Goal: Transaction & Acquisition: Purchase product/service

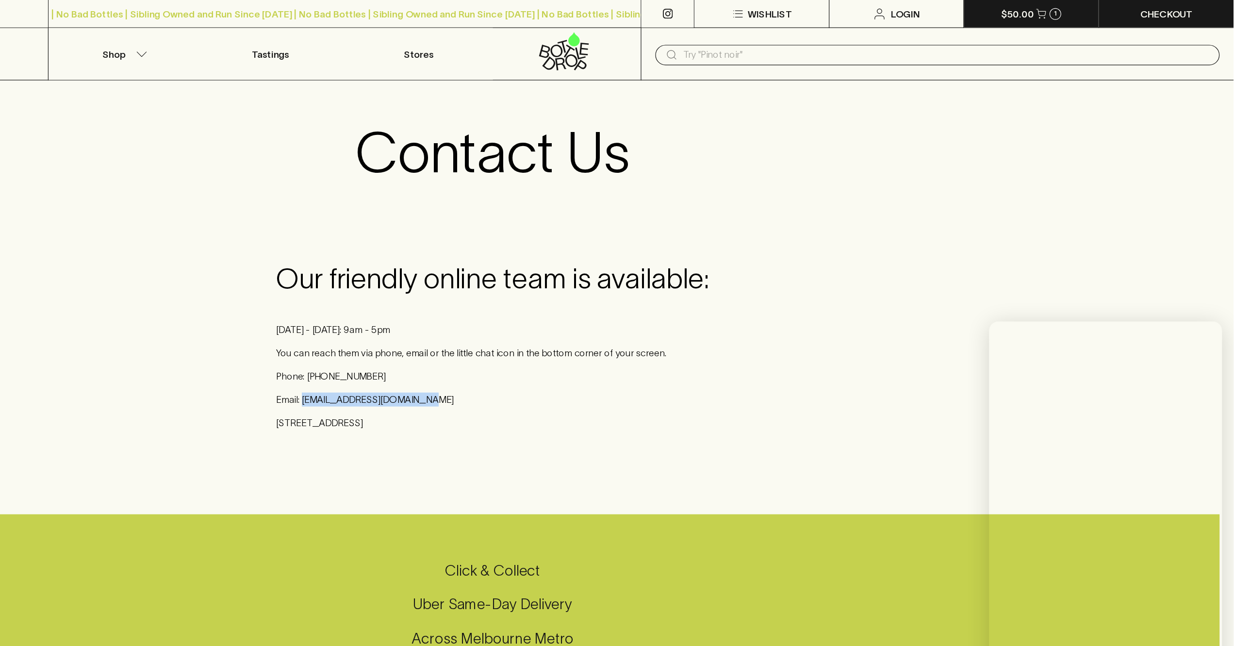
click at [1074, 15] on icon "button" at bounding box center [1075, 11] width 8 height 8
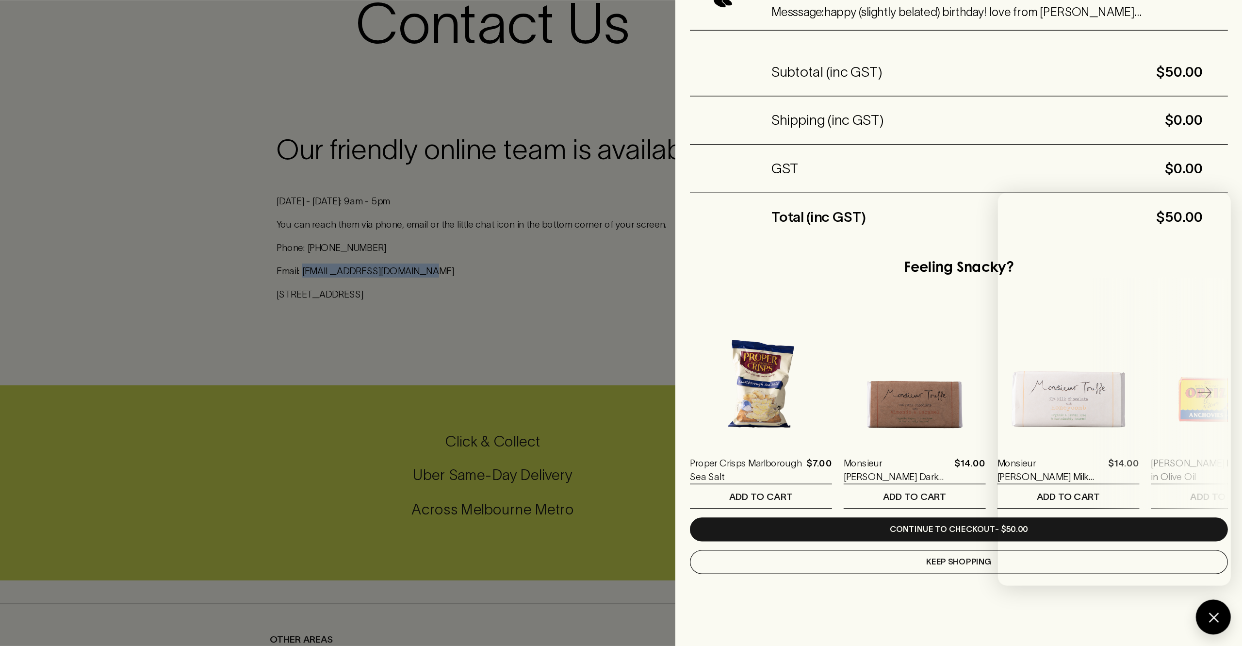
drag, startPoint x: 1219, startPoint y: 622, endPoint x: 1208, endPoint y: 616, distance: 12.0
click at [1219, 622] on div at bounding box center [1217, 621] width 29 height 29
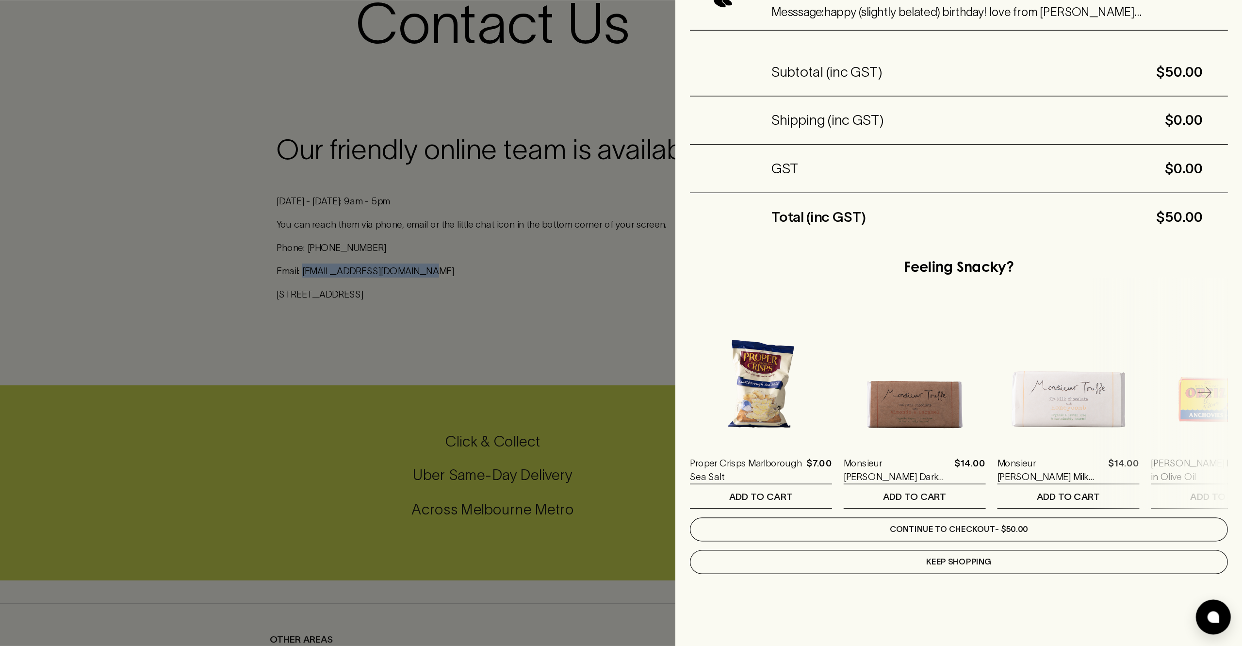
click at [1029, 539] on link "Continue to checkout - $50.00" at bounding box center [1006, 549] width 448 height 20
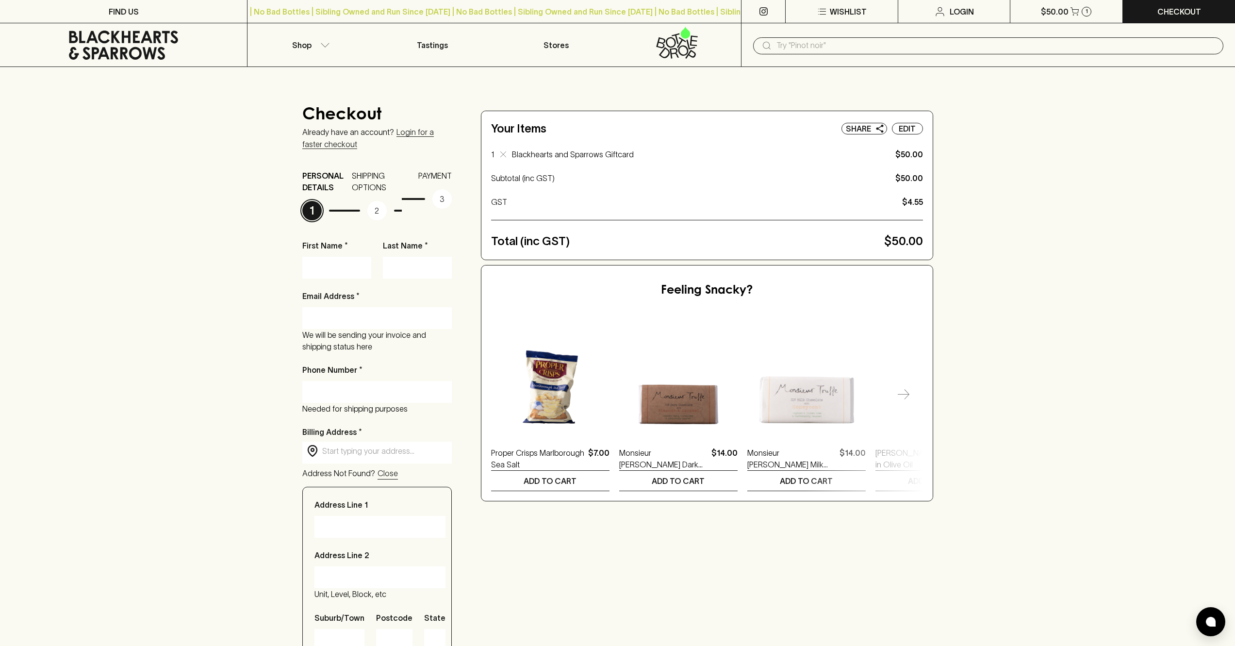
click at [330, 260] on input "First Name *" at bounding box center [337, 268] width 54 height 16
type input "[PERSON_NAME]"
type input "[EMAIL_ADDRESS][DOMAIN_NAME]"
type input "07976791290"
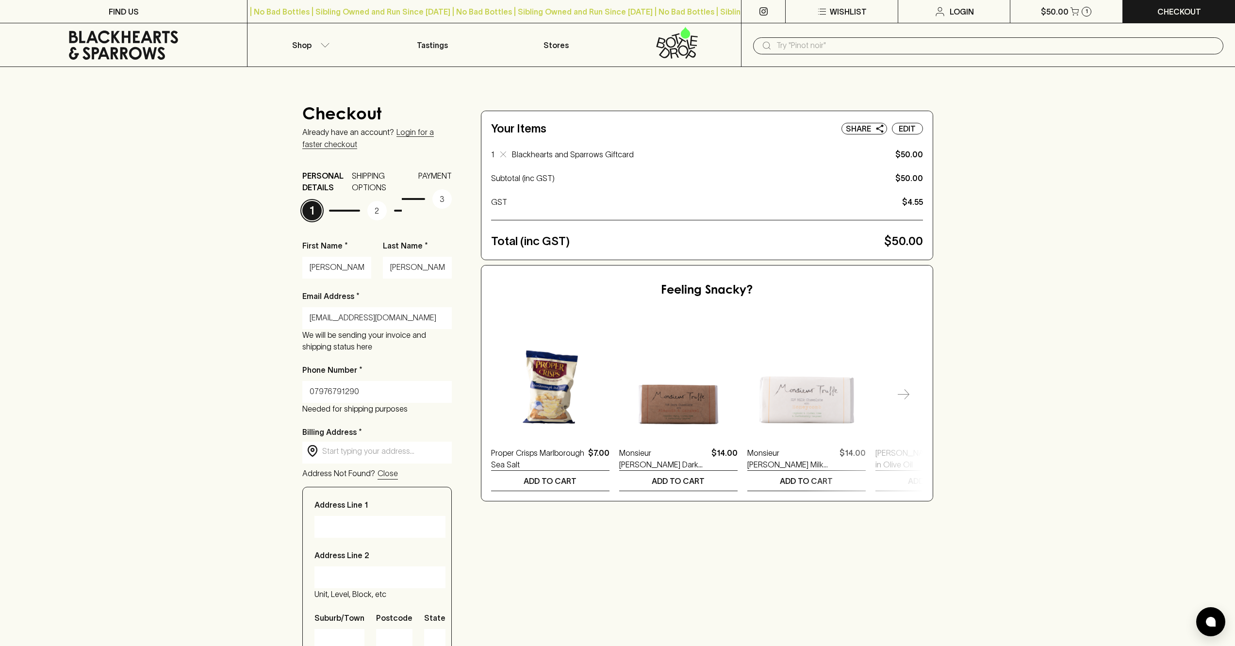
type input "[STREET_ADDRESS]"
type input "Harrow"
type input "HA2 0HX"
type input "Harrow"
click at [369, 392] on input "07976791290" at bounding box center [377, 392] width 135 height 16
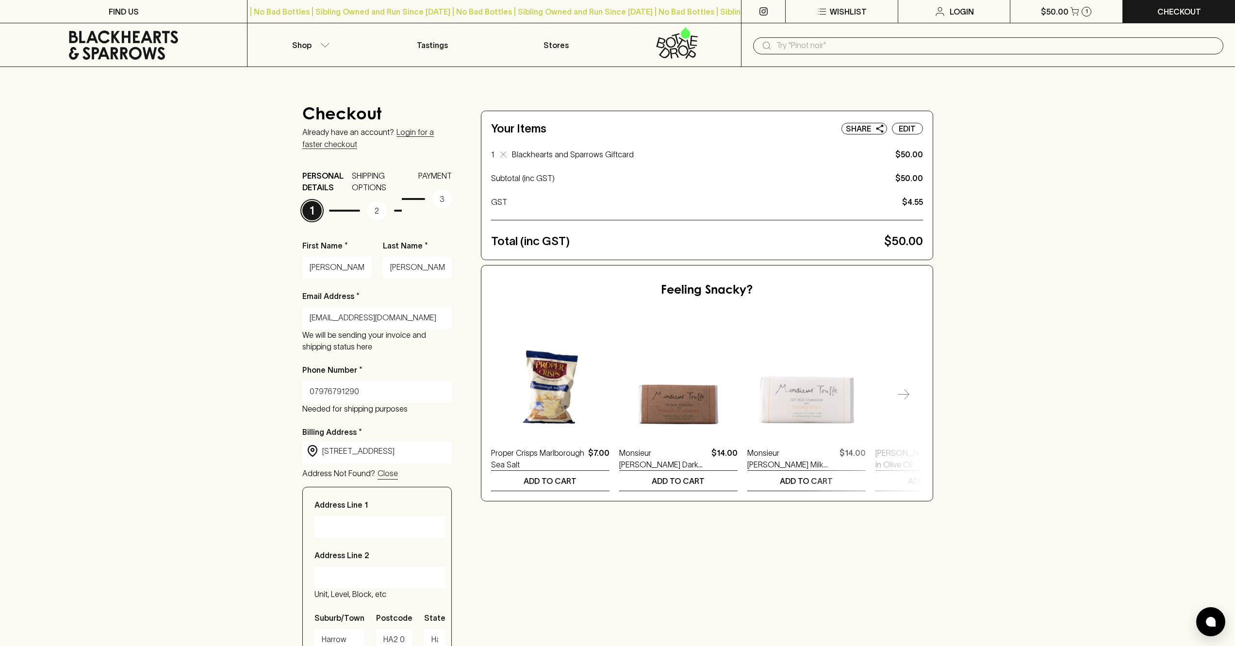
drag, startPoint x: 362, startPoint y: 389, endPoint x: 275, endPoint y: 387, distance: 86.4
click at [275, 387] on div "Checkout Already have an account? Login for a faster checkout PERSONAL DETAILS …" at bounding box center [617, 455] width 1235 height 777
paste input "390819372"
type input "0390819372"
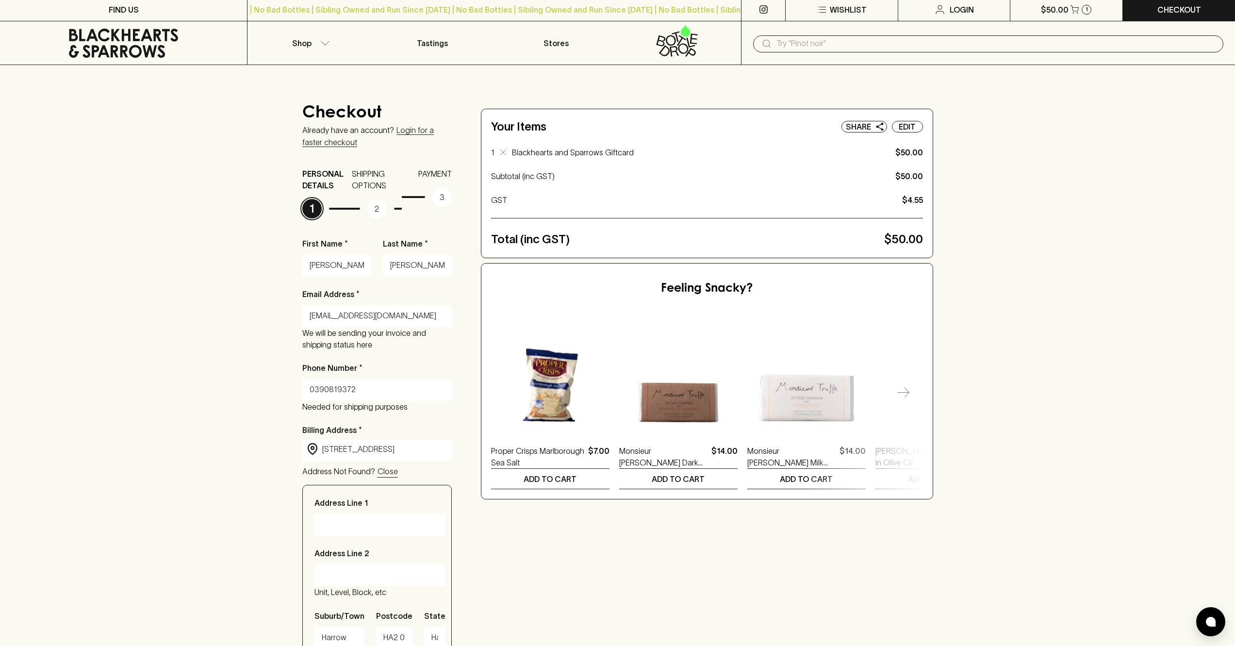
click at [388, 447] on input "[STREET_ADDRESS]" at bounding box center [384, 449] width 125 height 11
click at [279, 448] on div "Checkout Already have an account? Login for a faster checkout PERSONAL DETAILS …" at bounding box center [617, 453] width 1235 height 777
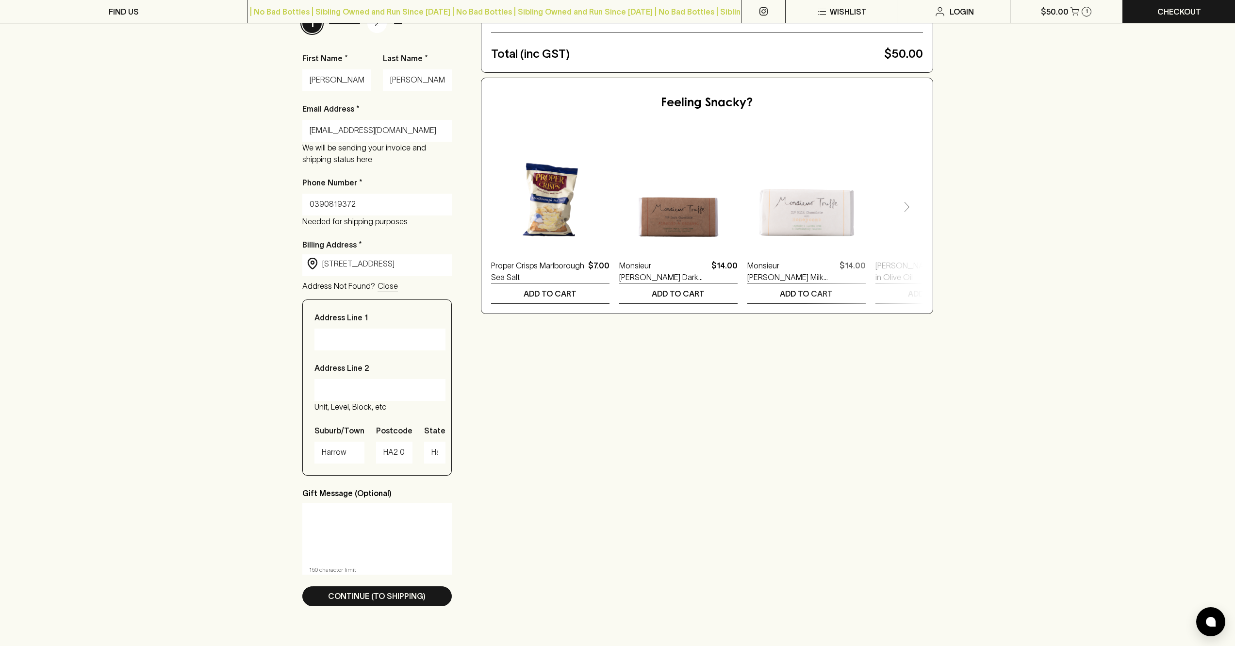
scroll to position [191, 0]
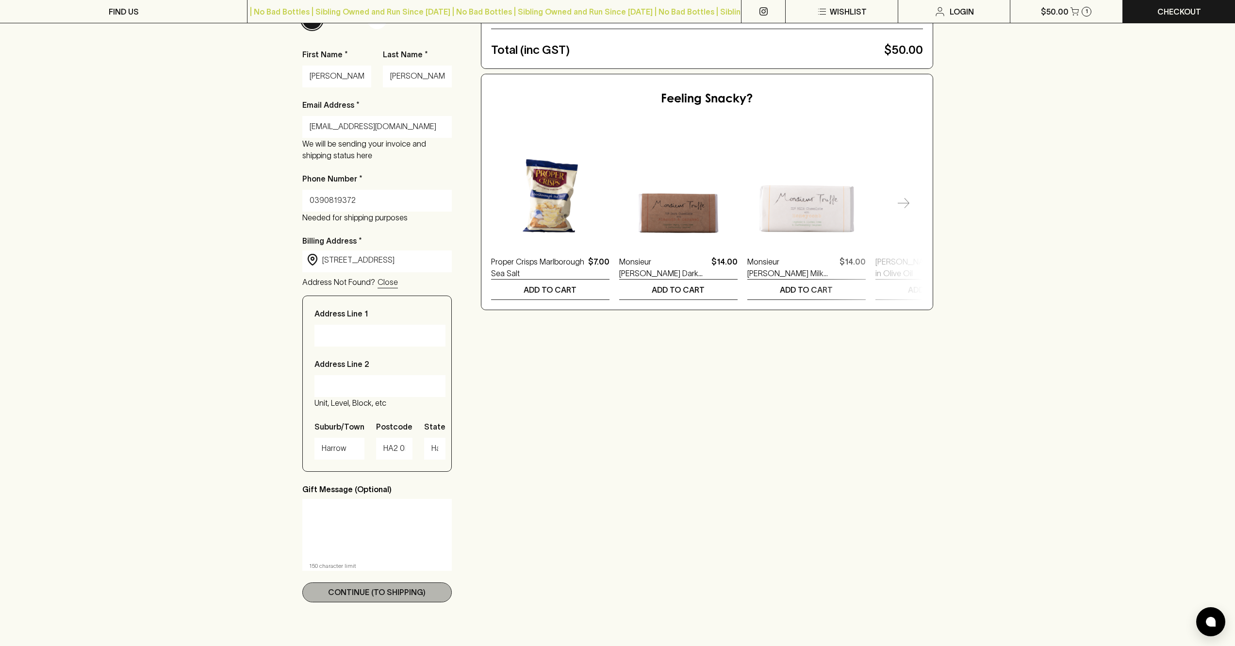
click at [398, 594] on p "Continue (To Shipping)" at bounding box center [377, 592] width 98 height 12
type input "[STREET_ADDRESS]"
click at [598, 404] on div "Checkout Already have an account? Login for a faster checkout PERSONAL DETAILS …" at bounding box center [617, 264] width 631 height 699
click at [365, 594] on p "Continue (To Shipping)" at bounding box center [377, 592] width 98 height 12
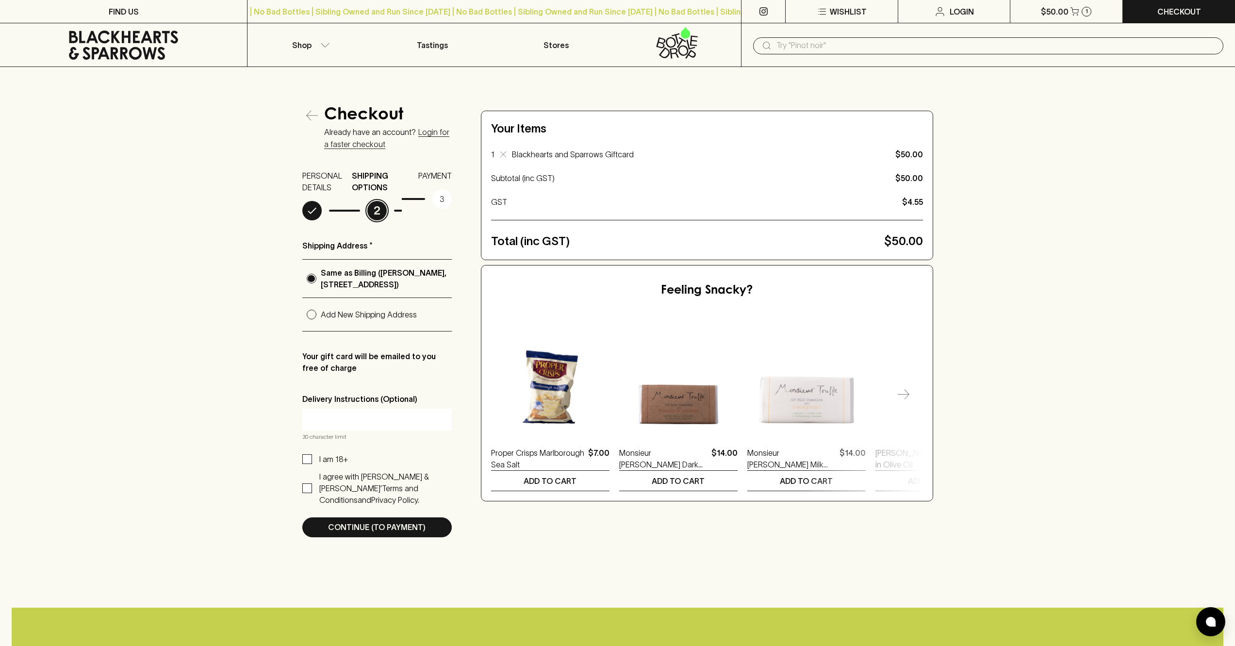
click at [311, 324] on input "Add New Shipping Address" at bounding box center [311, 314] width 18 height 18
radio input "true"
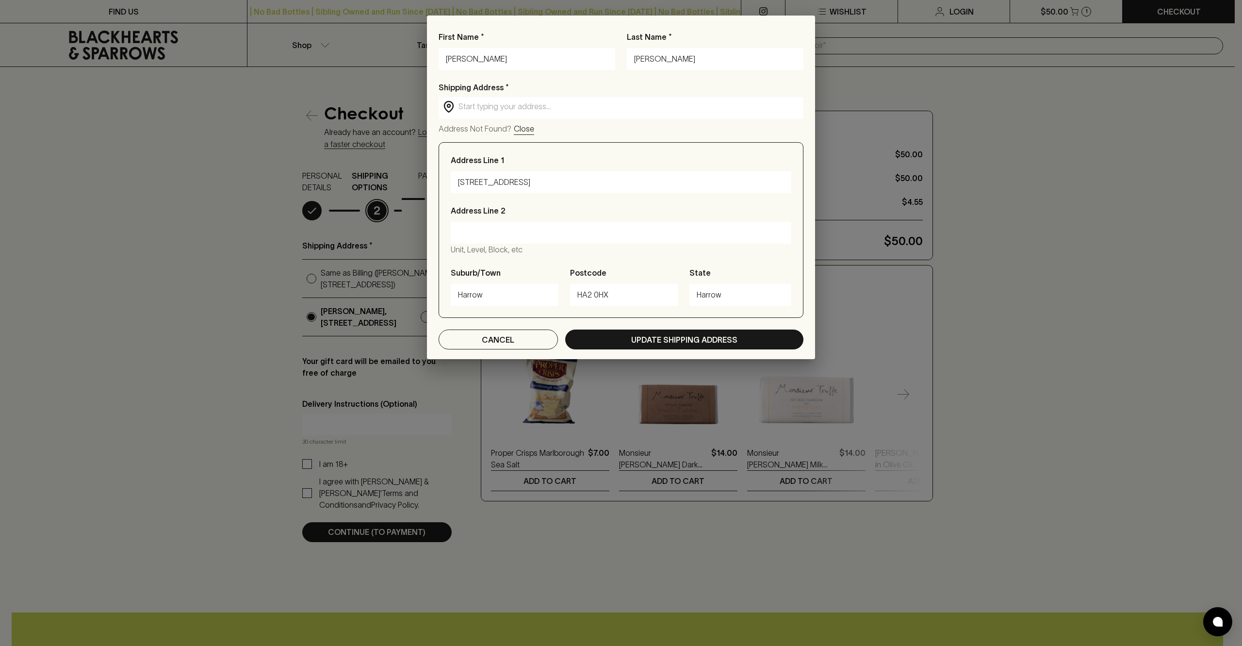
drag, startPoint x: 473, startPoint y: 59, endPoint x: 421, endPoint y: 56, distance: 51.5
click at [421, 56] on div "First Name * [PERSON_NAME] Last Name * [PERSON_NAME] Address * ​ ​ Address Not …" at bounding box center [621, 323] width 1242 height 646
type input "[PERSON_NAME]"
click at [545, 182] on input "[STREET_ADDRESS]" at bounding box center [621, 183] width 326 height 16
drag, startPoint x: 542, startPoint y: 184, endPoint x: 429, endPoint y: 185, distance: 113.1
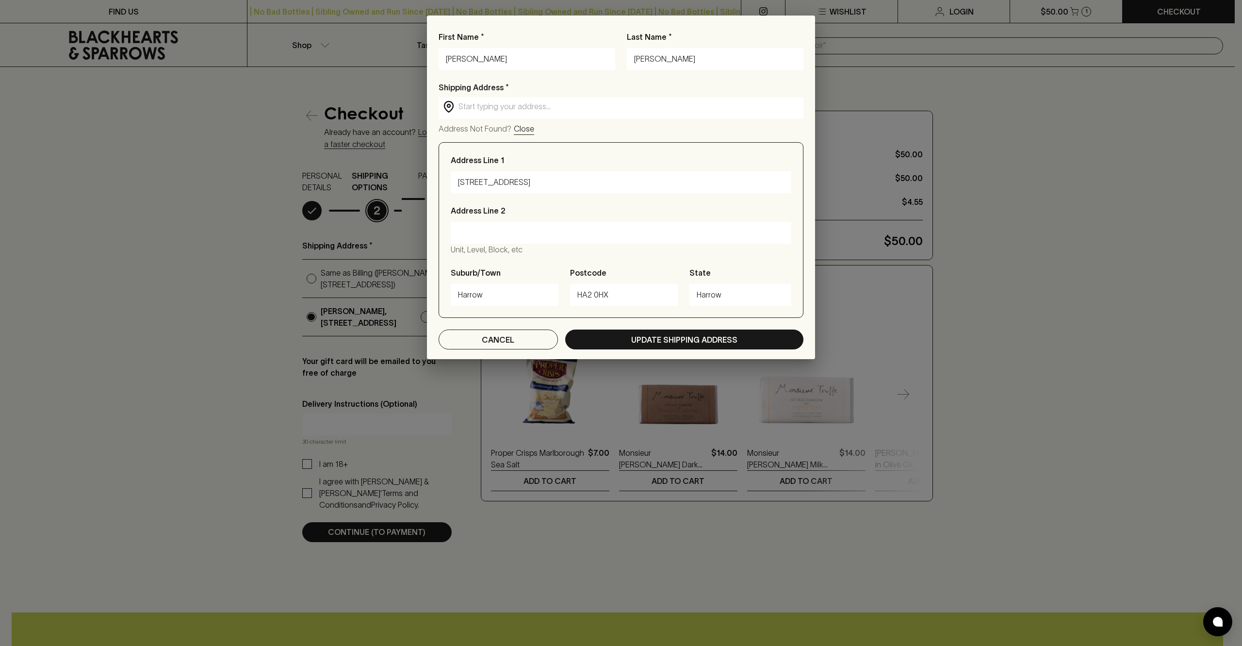
click at [429, 185] on div "First Name * [PERSON_NAME] Last Name * [PERSON_NAME] Address * ​ ​ Address Not …" at bounding box center [621, 195] width 388 height 328
paste input "[STREET_ADDRESS]"
drag, startPoint x: 507, startPoint y: 181, endPoint x: 541, endPoint y: 183, distance: 34.5
click at [541, 183] on input "[STREET_ADDRESS]" at bounding box center [621, 183] width 326 height 16
type input "[STREET_ADDRESS]"
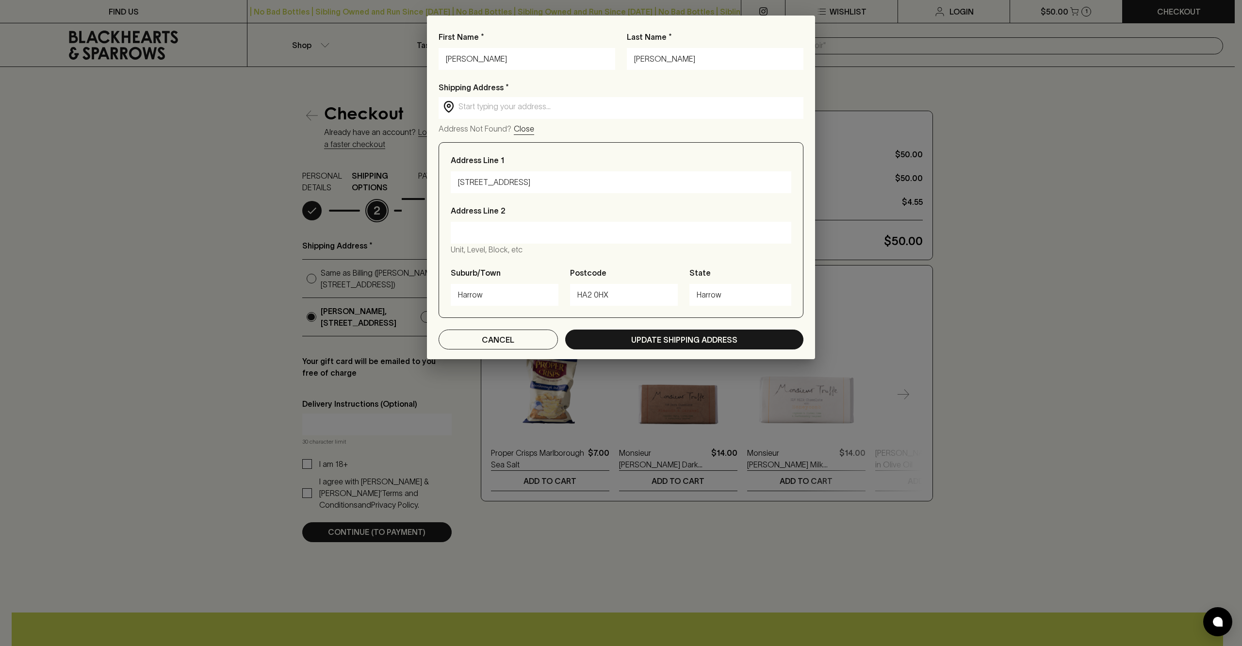
click at [494, 292] on input "Harrow" at bounding box center [504, 295] width 93 height 16
drag, startPoint x: 493, startPoint y: 292, endPoint x: 437, endPoint y: 293, distance: 55.8
click at [437, 293] on div "First Name * [PERSON_NAME] Last Name * [PERSON_NAME] Address * ​ ​ Address Not …" at bounding box center [621, 195] width 388 height 328
paste input "[GEOGRAPHIC_DATA]"
type input "[GEOGRAPHIC_DATA]"
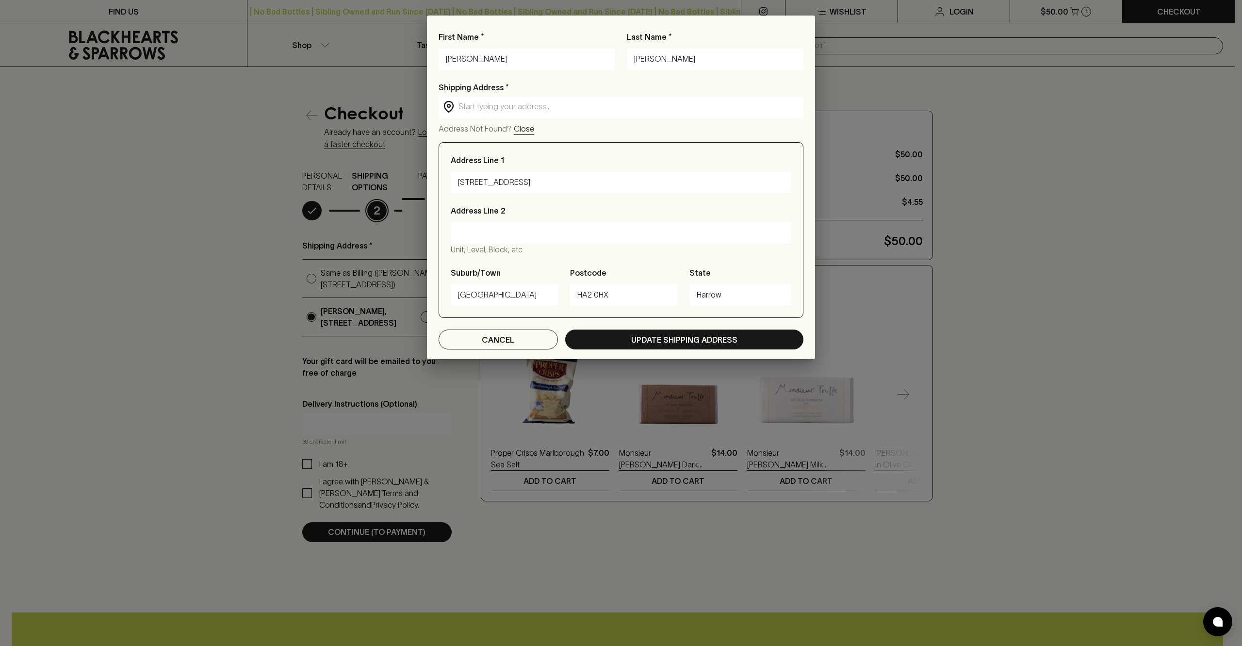
drag, startPoint x: 531, startPoint y: 182, endPoint x: 547, endPoint y: 197, distance: 21.6
click at [548, 182] on input "[STREET_ADDRESS]" at bounding box center [621, 183] width 326 height 16
type input "[STREET_ADDRESS]"
drag, startPoint x: 607, startPoint y: 295, endPoint x: 554, endPoint y: 297, distance: 53.5
click at [554, 298] on div "Address Line [GEOGRAPHIC_DATA] Address Line [GEOGRAPHIC_DATA], etc Suburb/Town …" at bounding box center [621, 230] width 365 height 176
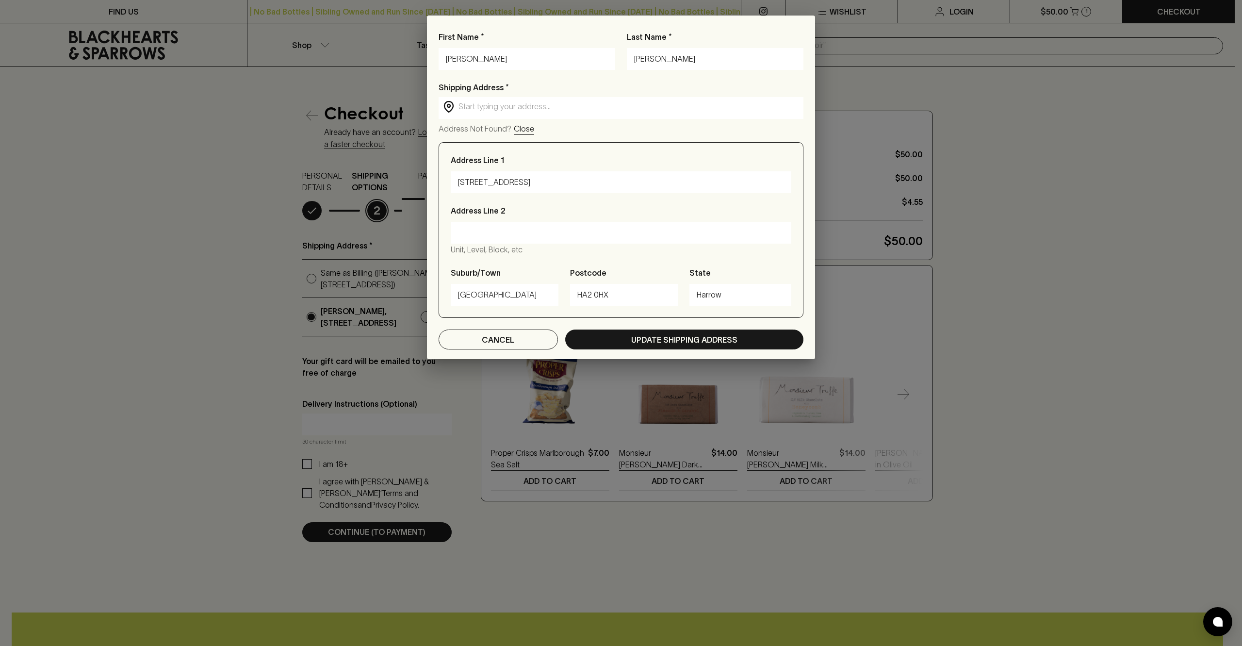
paste input "3070"
type input "3070"
drag, startPoint x: 507, startPoint y: 182, endPoint x: 528, endPoint y: 182, distance: 21.4
click at [528, 182] on input "[STREET_ADDRESS]" at bounding box center [621, 183] width 326 height 16
type input "[GEOGRAPHIC_DATA]"
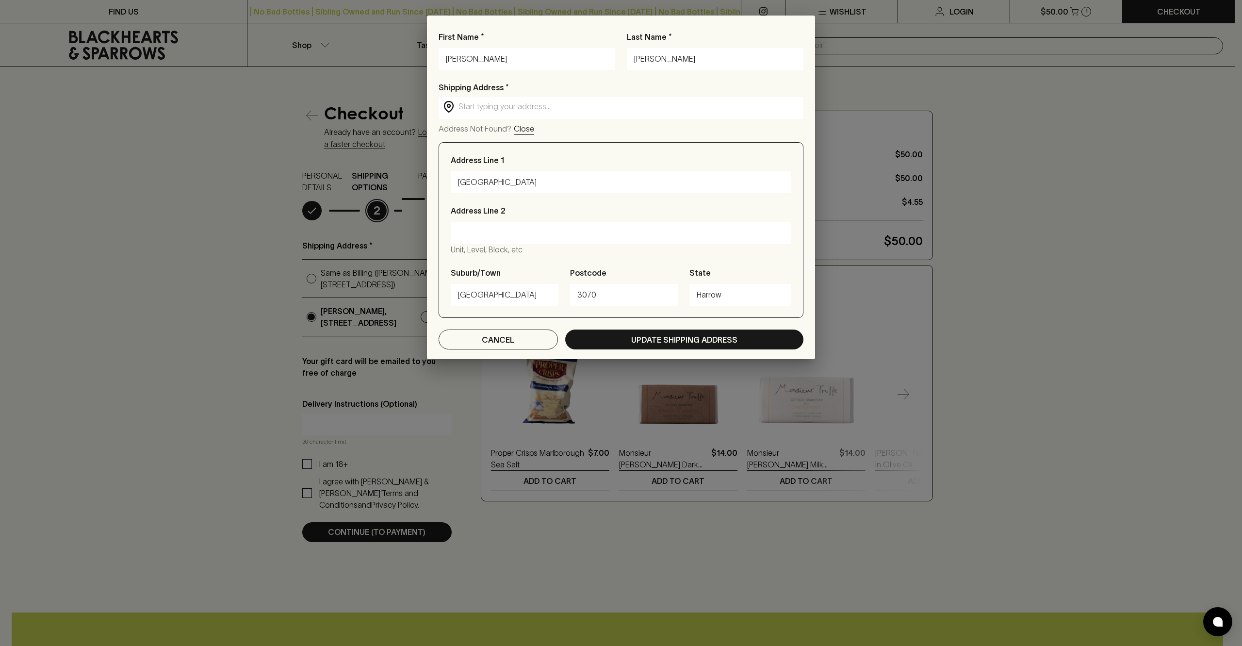
drag, startPoint x: 733, startPoint y: 295, endPoint x: 671, endPoint y: 297, distance: 61.7
click at [673, 298] on div "Address Line [GEOGRAPHIC_DATA] Address Line [GEOGRAPHIC_DATA], etc Suburb/Town …" at bounding box center [621, 230] width 365 height 176
paste input "Victoia"
type input "Victoia"
drag, startPoint x: 552, startPoint y: 181, endPoint x: 510, endPoint y: 184, distance: 42.4
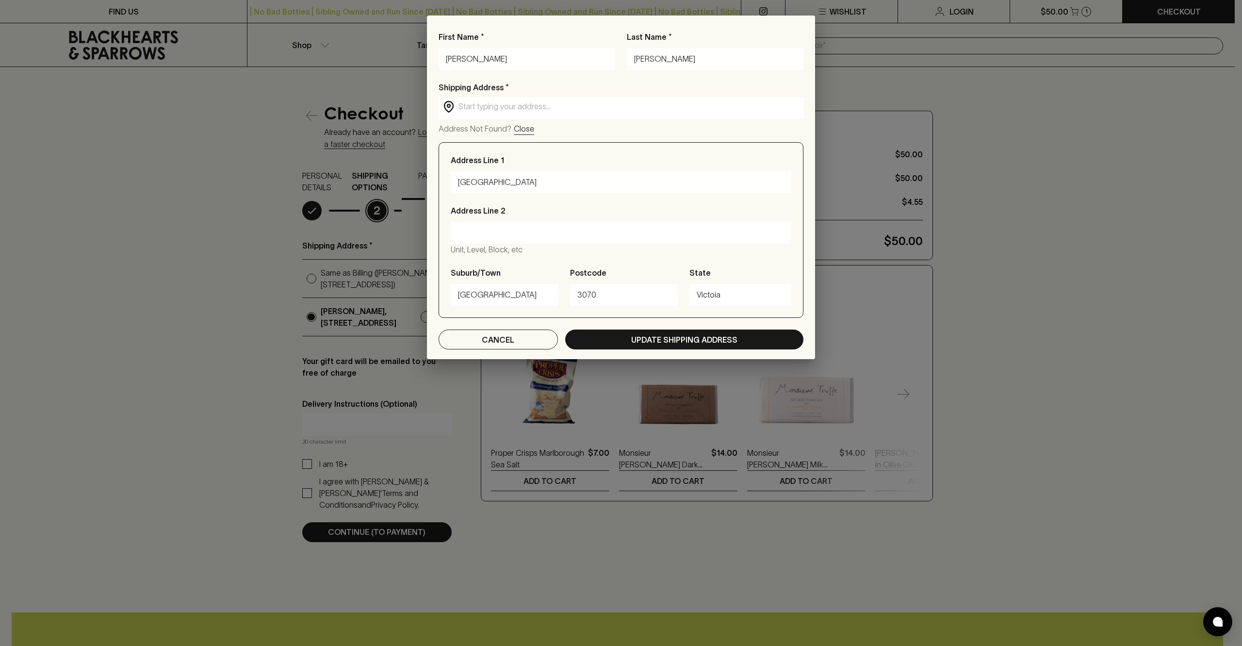
click at [509, 183] on input "[GEOGRAPHIC_DATA]" at bounding box center [621, 183] width 326 height 16
type input "[STREET_ADDRESS]"
click at [666, 342] on p "Update Shipping Address" at bounding box center [684, 340] width 106 height 12
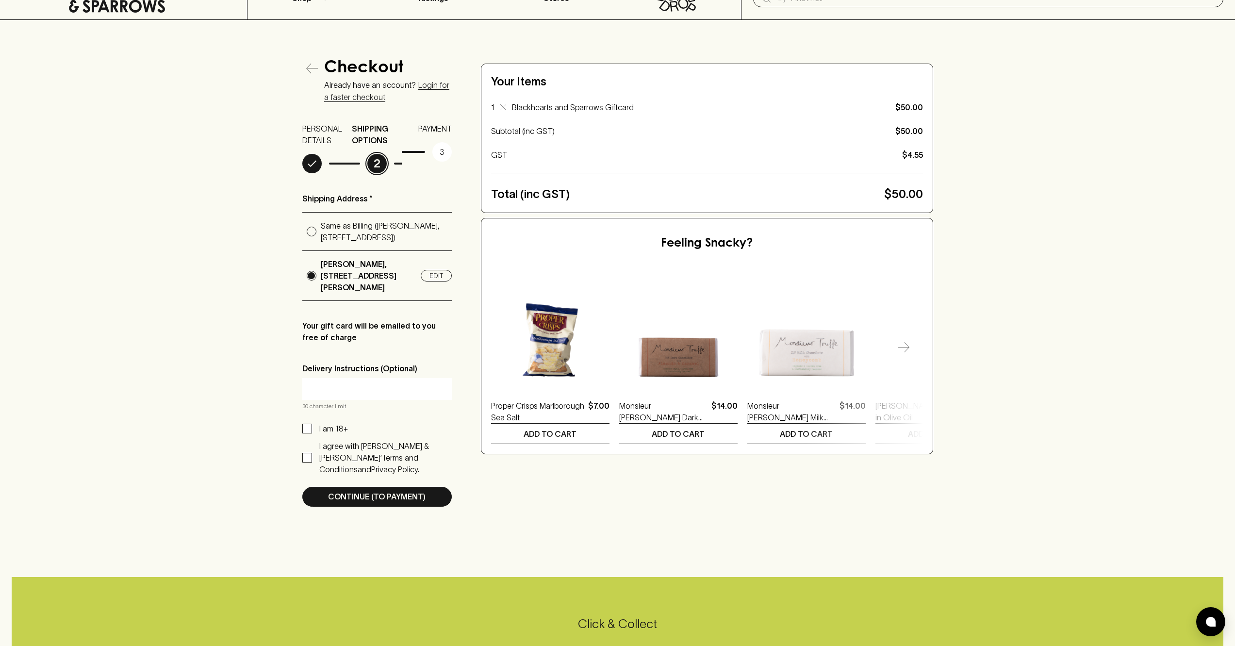
scroll to position [53, 0]
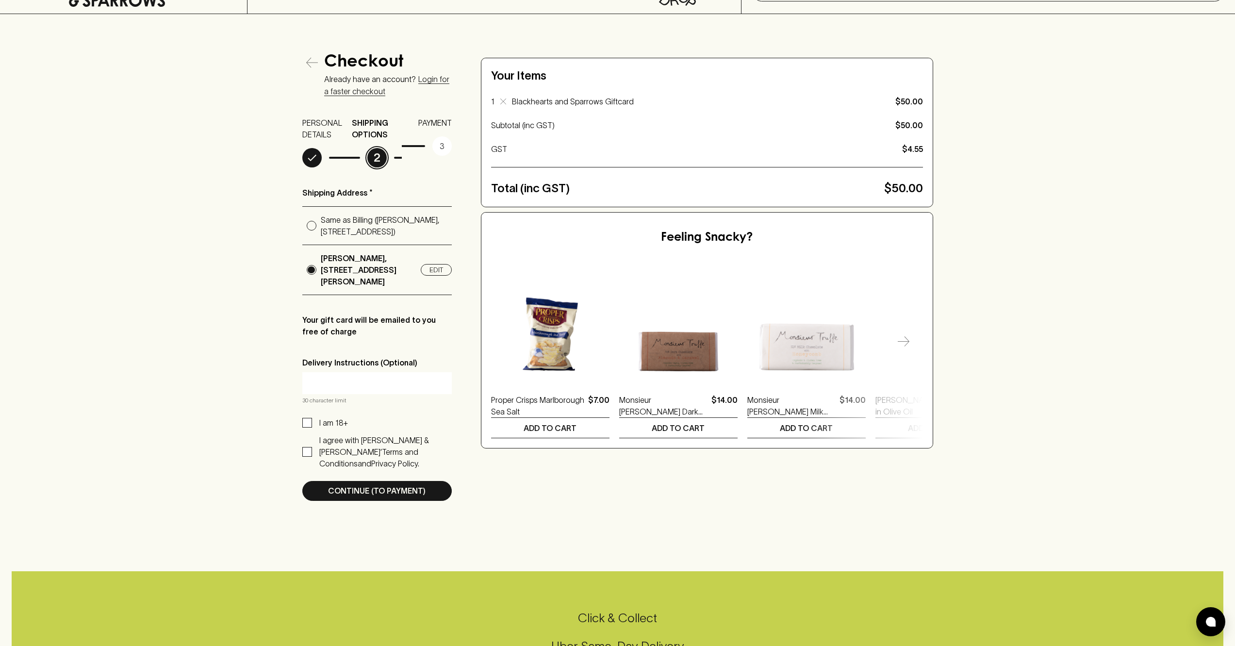
click at [306, 420] on input "I am 18+" at bounding box center [307, 423] width 10 height 10
checkbox input "true"
click at [306, 452] on input "I agree with [PERSON_NAME] & [PERSON_NAME]’ Terms and Conditions and Privacy Po…" at bounding box center [307, 452] width 10 height 10
checkbox input "true"
click at [372, 492] on p "Continue (To Payment)" at bounding box center [377, 491] width 98 height 12
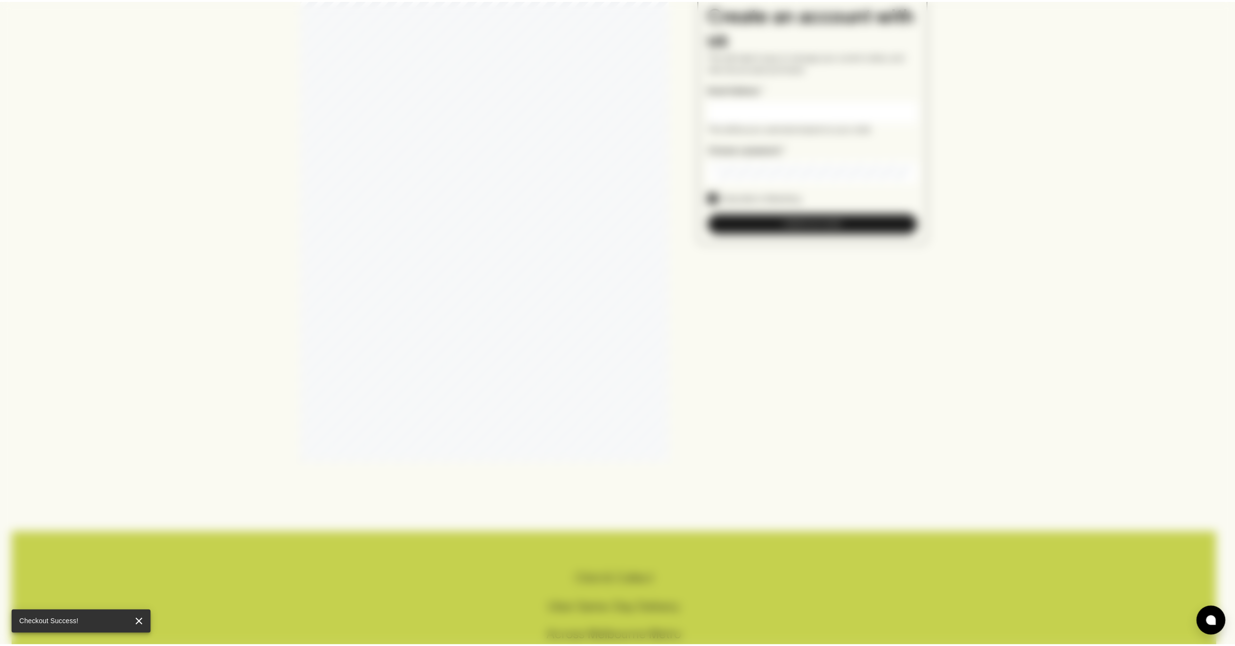
scroll to position [35, 0]
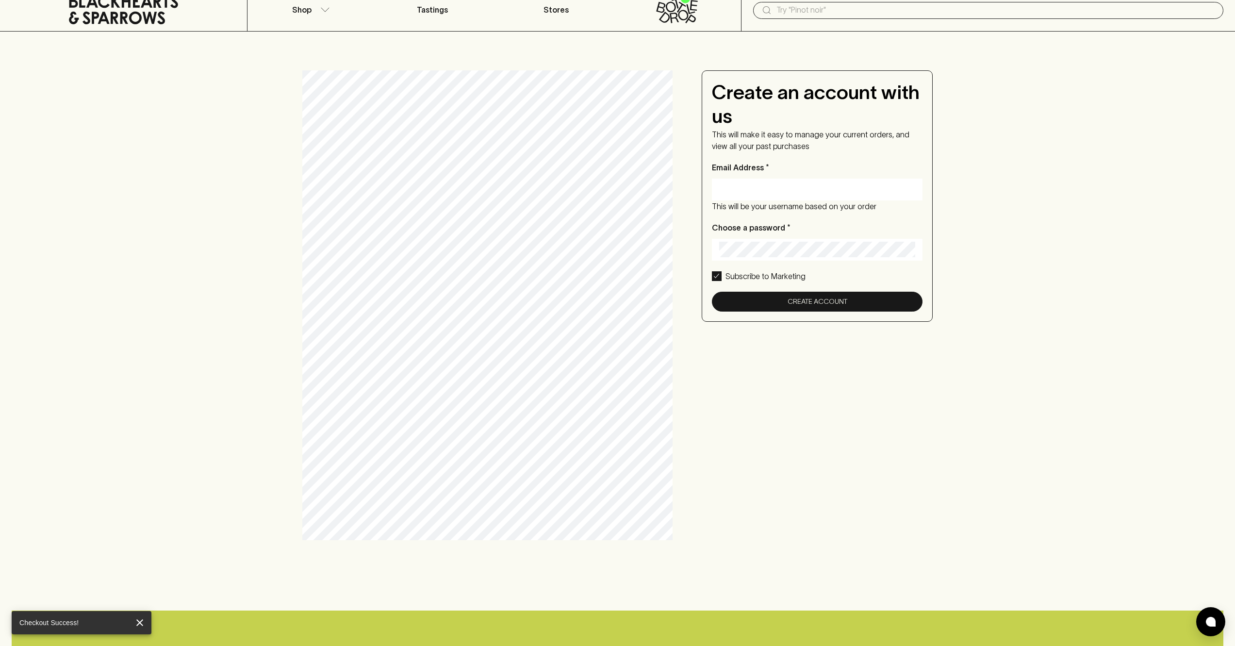
click at [781, 181] on input "Email Address *" at bounding box center [817, 189] width 197 height 16
type input "[EMAIL_ADDRESS][DOMAIN_NAME]"
click at [840, 304] on button "Create Account" at bounding box center [817, 302] width 211 height 20
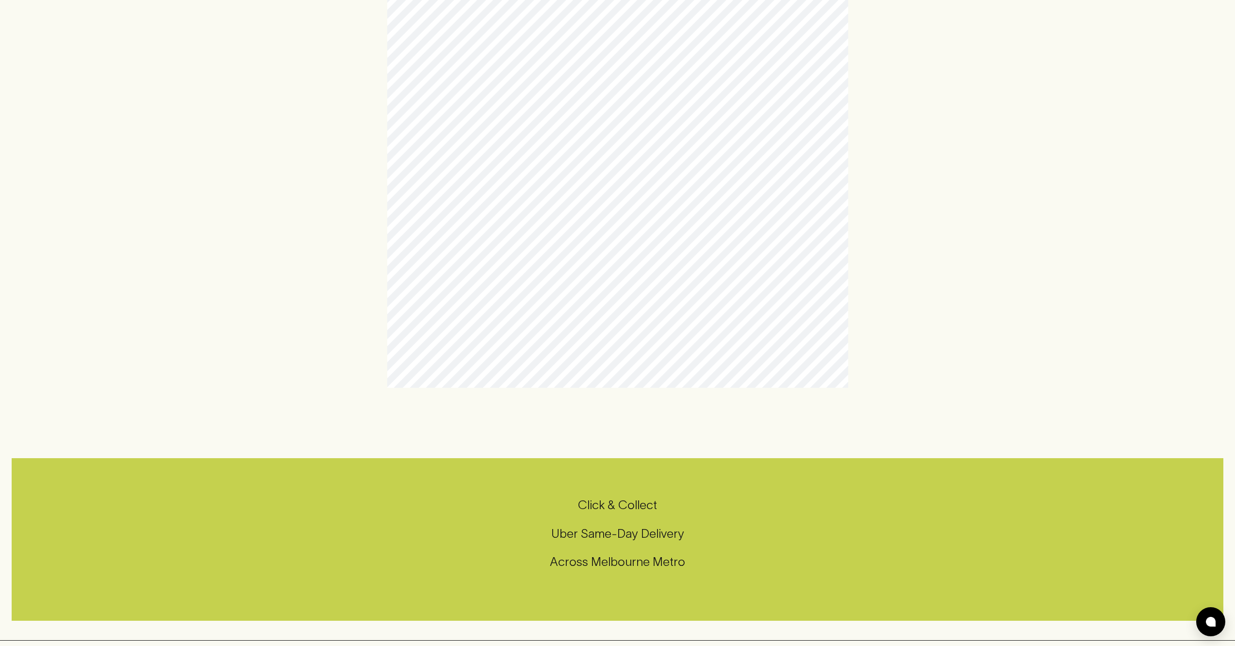
scroll to position [0, 0]
